Goal: Transaction & Acquisition: Purchase product/service

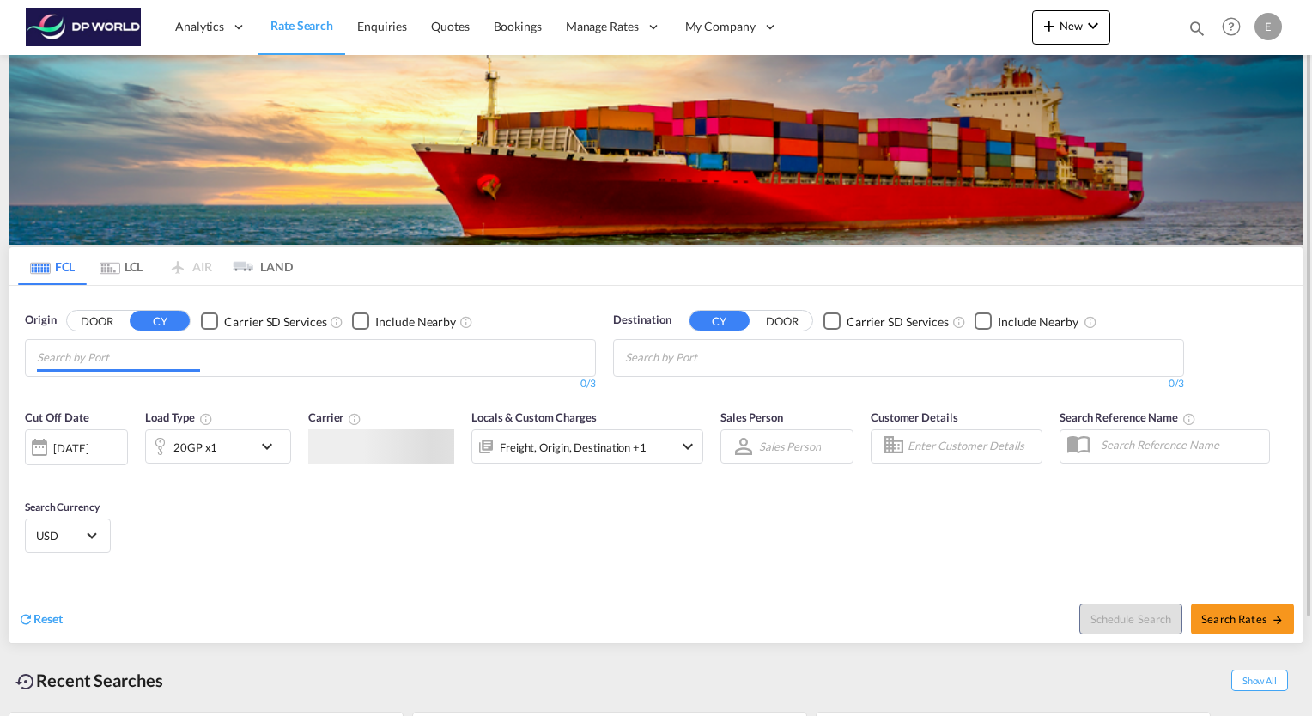
click at [155, 360] on input "Chips input." at bounding box center [118, 357] width 163 height 27
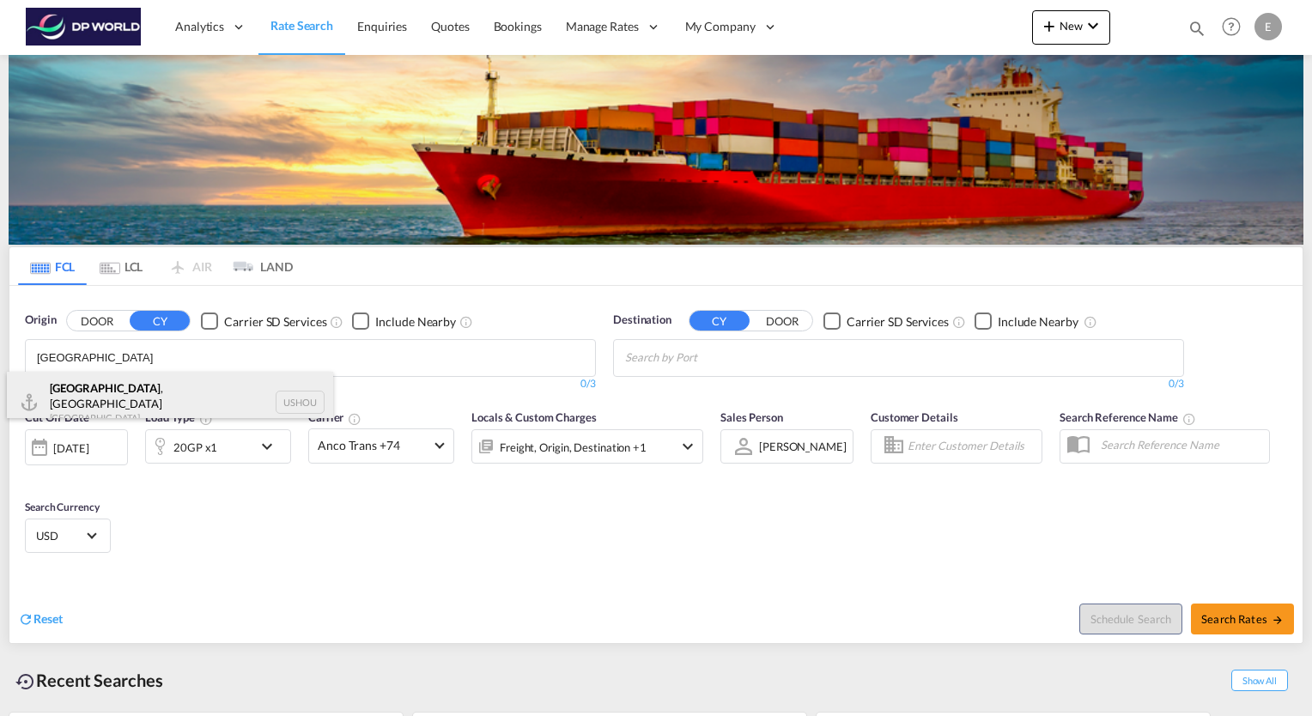
type input "[GEOGRAPHIC_DATA]"
click at [100, 393] on div "[GEOGRAPHIC_DATA] , [GEOGRAPHIC_DATA] [GEOGRAPHIC_DATA] USHOU" at bounding box center [170, 403] width 326 height 62
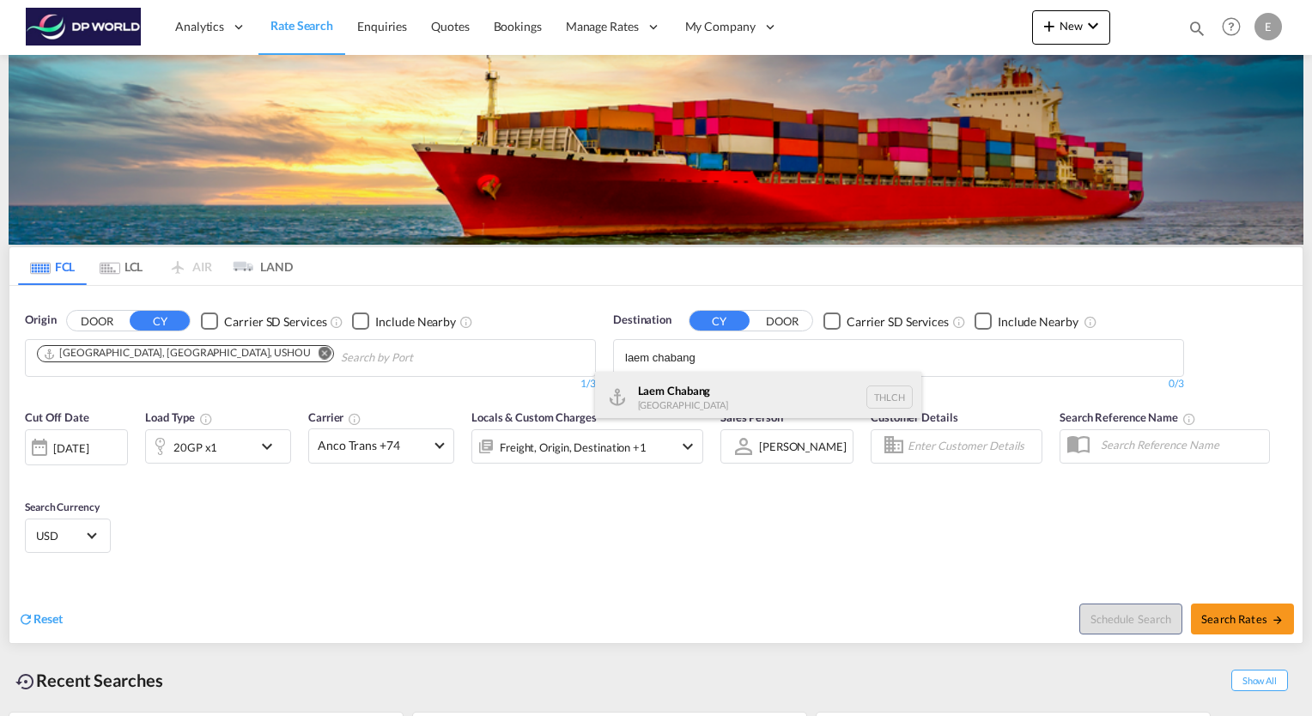
type input "laem chabang"
click at [687, 387] on div "Laem Chabang [GEOGRAPHIC_DATA] THLCH" at bounding box center [758, 398] width 326 height 52
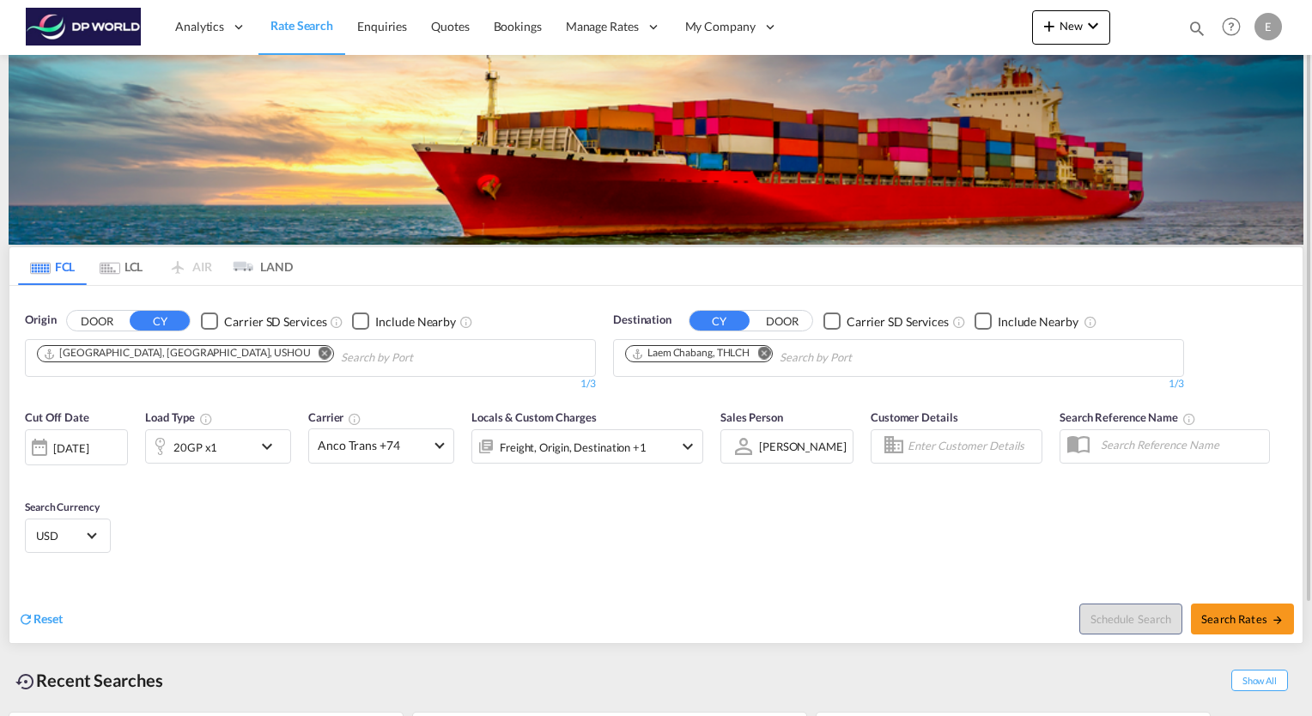
click at [265, 445] on md-icon "icon-chevron-down" at bounding box center [271, 446] width 29 height 21
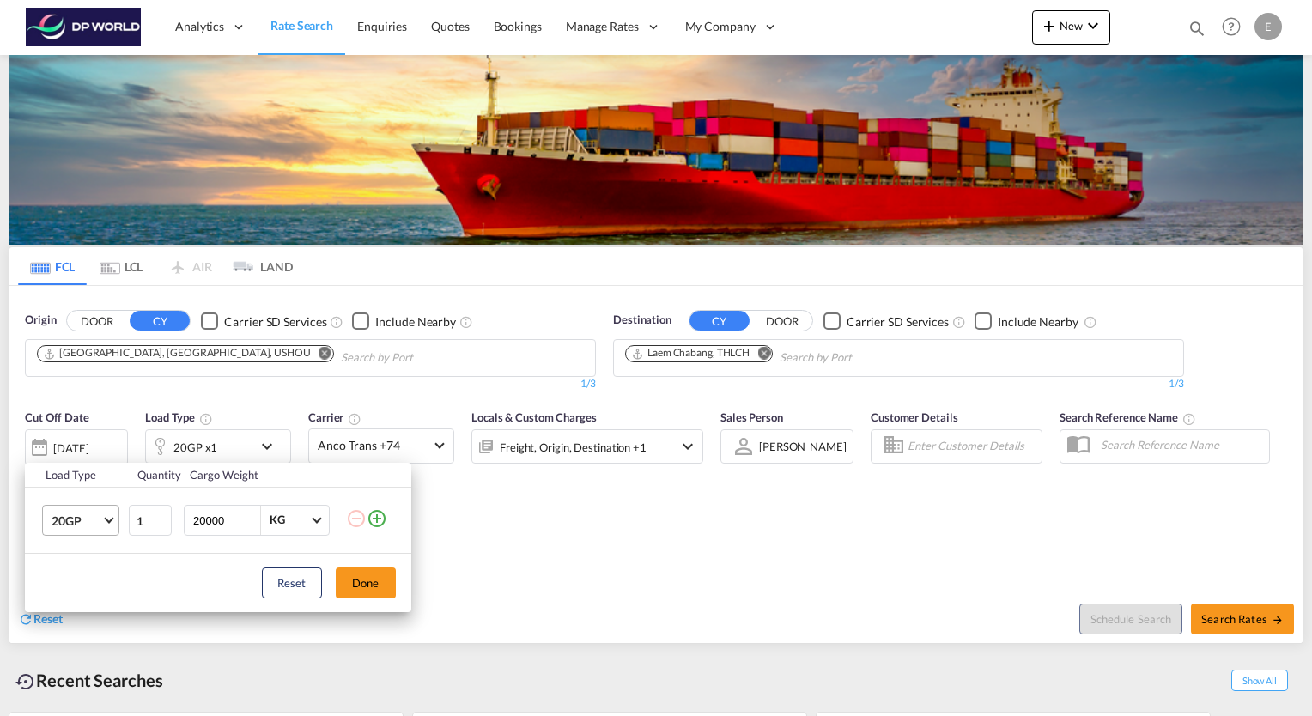
click at [109, 519] on span "Choose: \a20GP" at bounding box center [108, 518] width 9 height 9
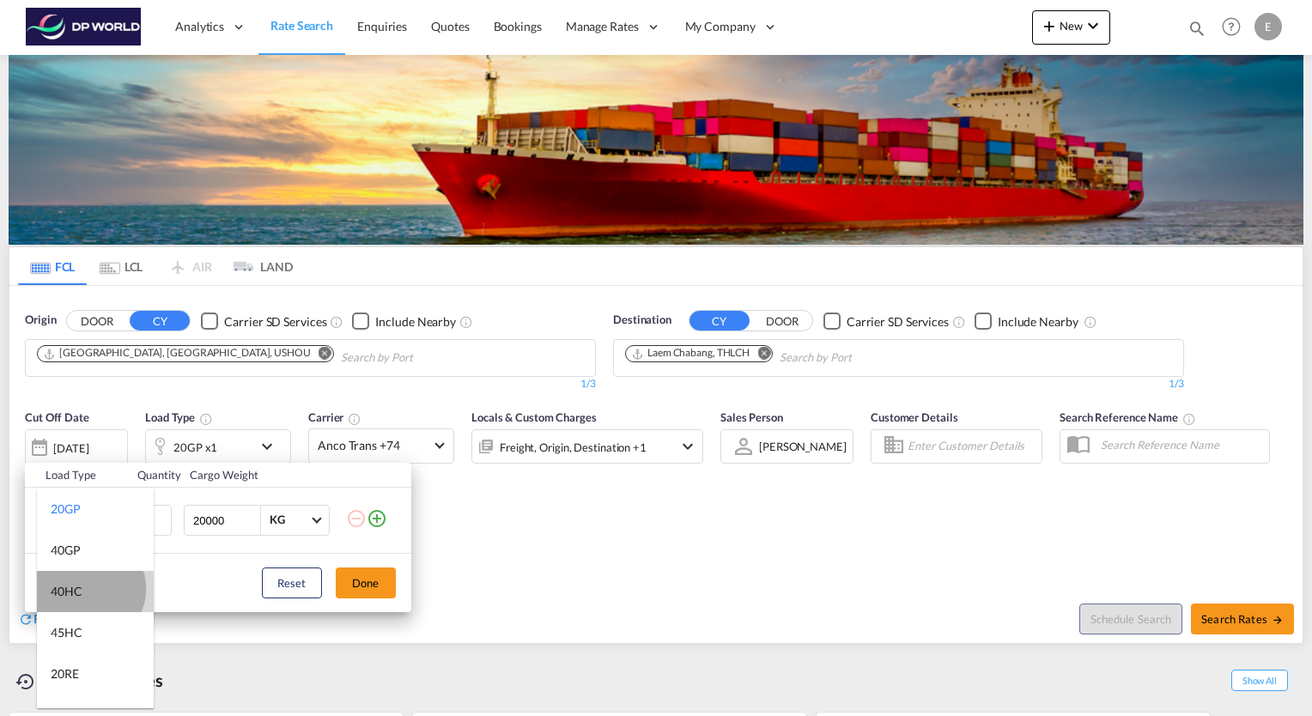
click at [89, 589] on md-option "40HC" at bounding box center [95, 591] width 117 height 41
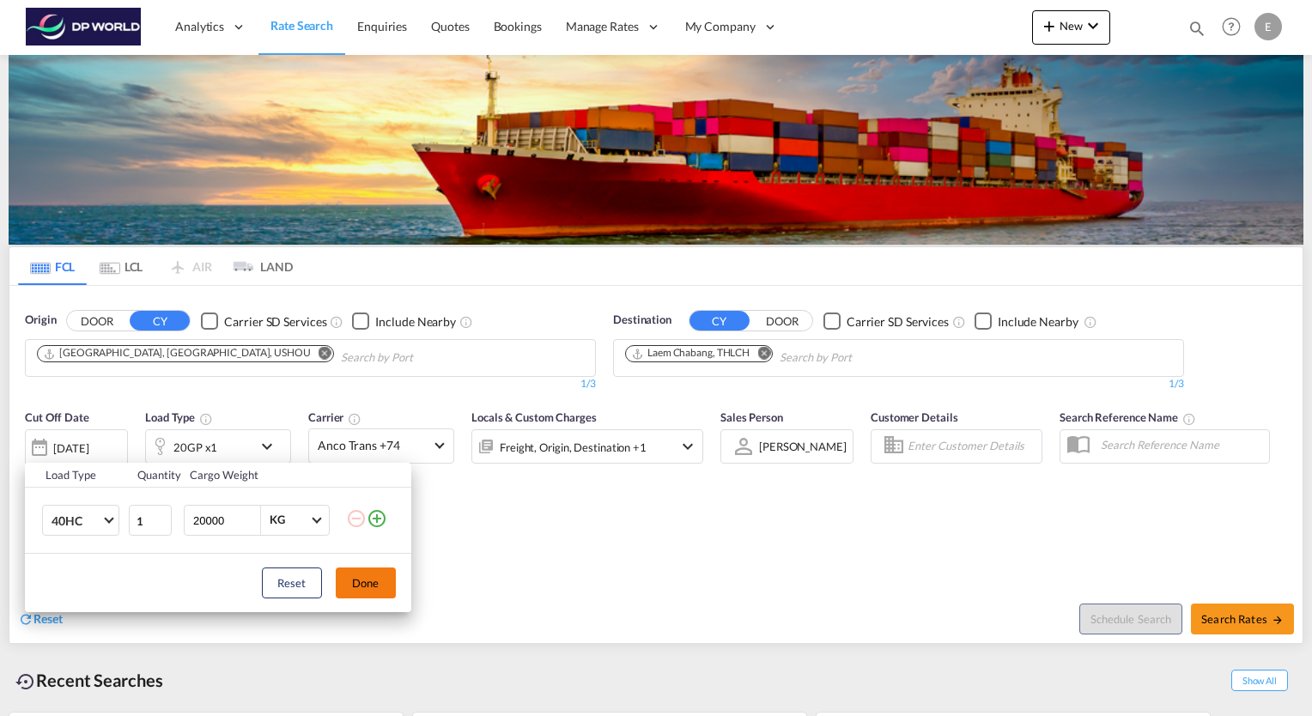
click at [385, 589] on button "Done" at bounding box center [366, 583] width 60 height 31
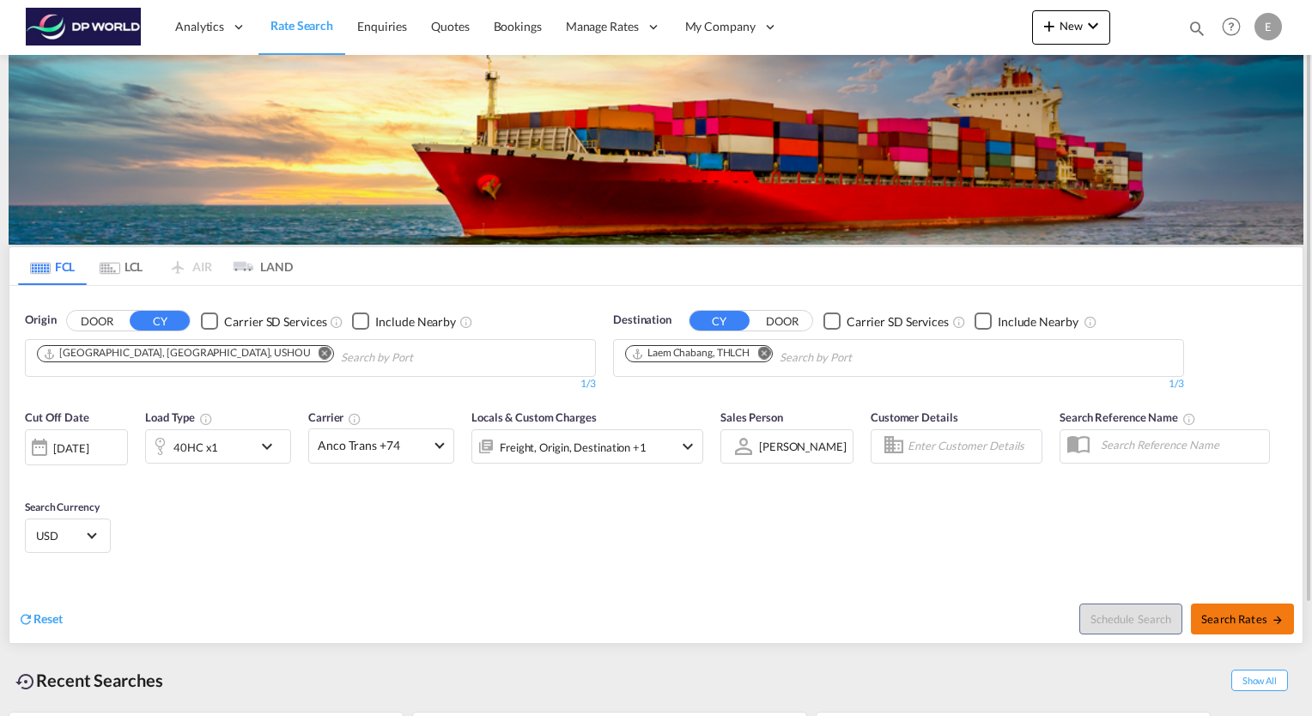
click at [1256, 630] on button "Search Rates" at bounding box center [1242, 619] width 103 height 31
type input "USHOU to THLCH / [DATE]"
